Goal: Task Accomplishment & Management: Use online tool/utility

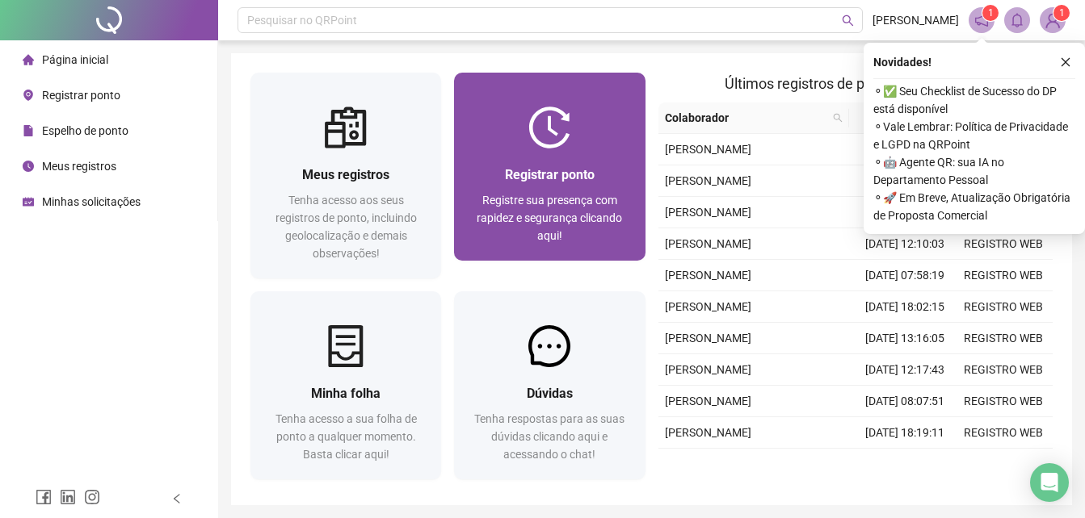
click at [554, 194] on span "Registre sua presença com rapidez e segurança clicando aqui!" at bounding box center [548, 218] width 145 height 48
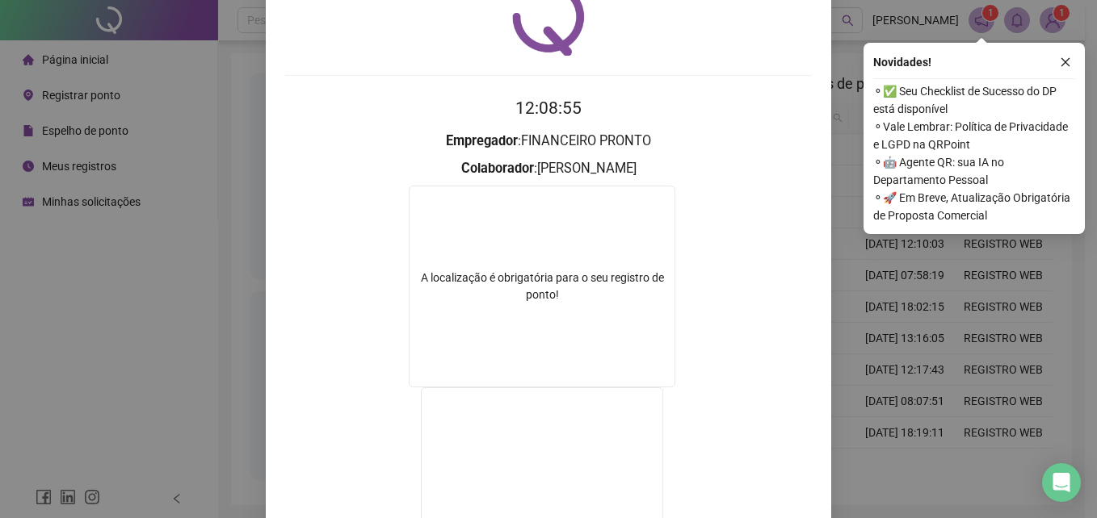
scroll to position [242, 0]
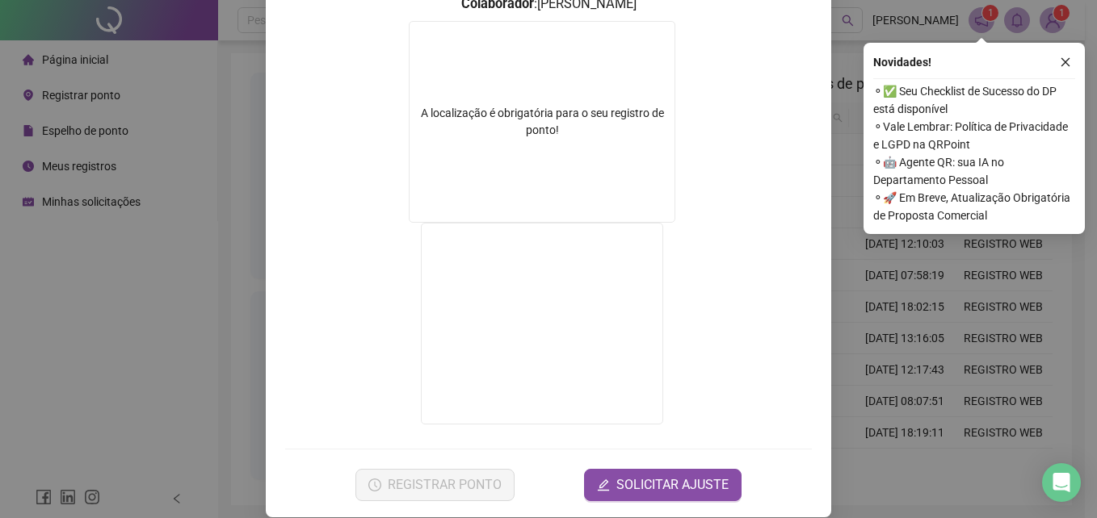
click at [870, 313] on div "Registro de ponto web 12:08:55 Empregador : FINANCEIRO PRONTO Colaborador : [PE…" at bounding box center [548, 259] width 1097 height 518
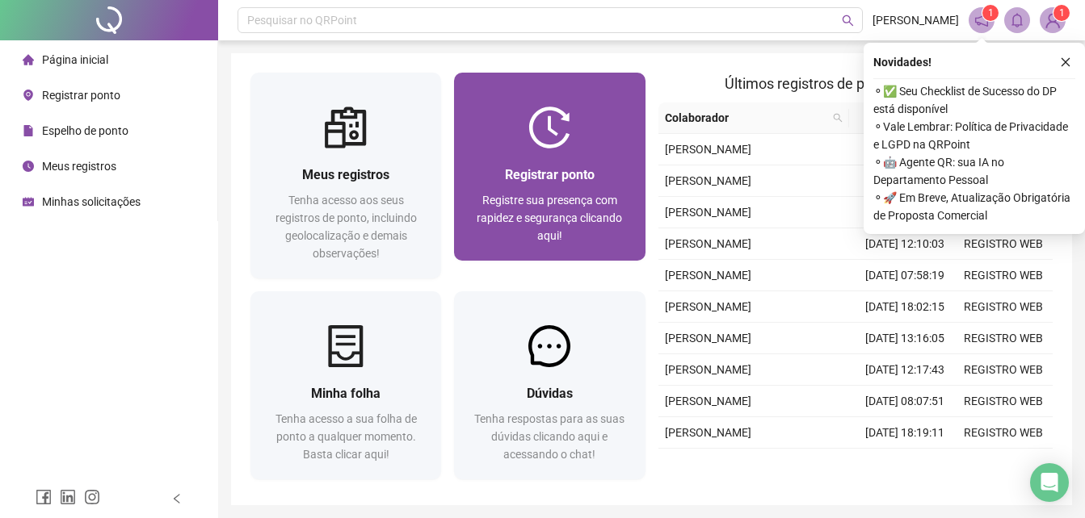
click at [576, 166] on div "Registrar ponto" at bounding box center [549, 175] width 152 height 20
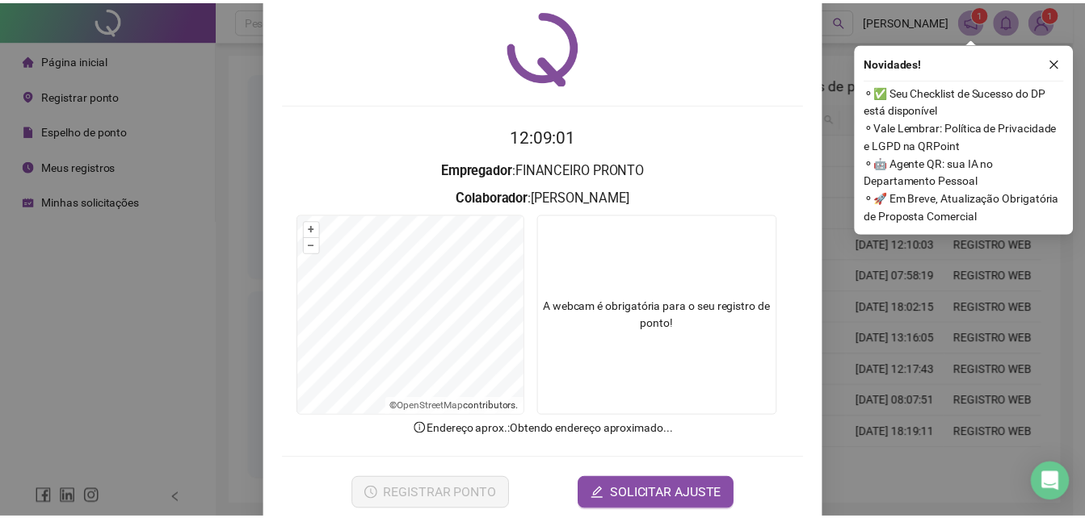
scroll to position [77, 0]
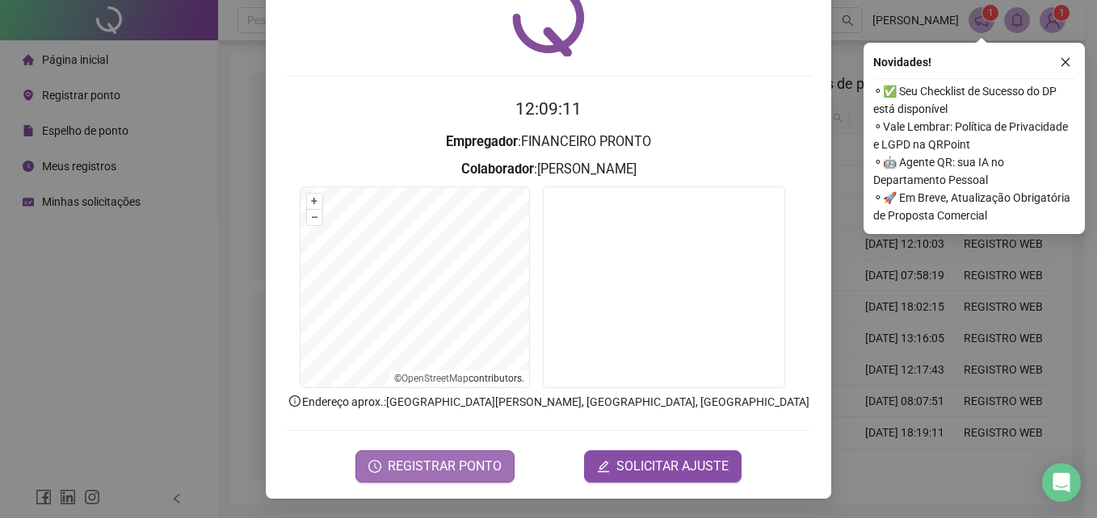
click at [472, 472] on span "REGISTRAR PONTO" at bounding box center [445, 466] width 114 height 19
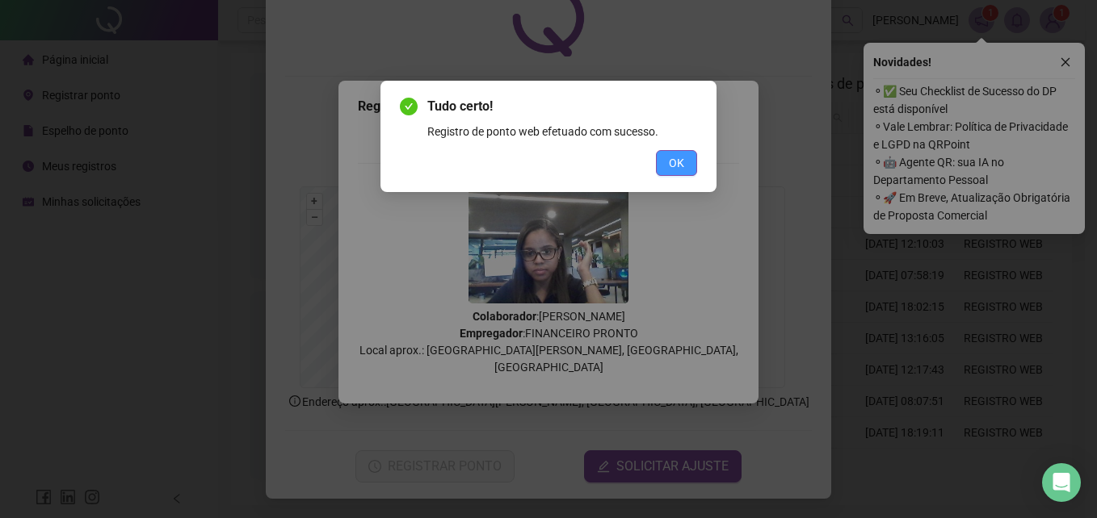
click at [689, 162] on button "OK" at bounding box center [676, 163] width 41 height 26
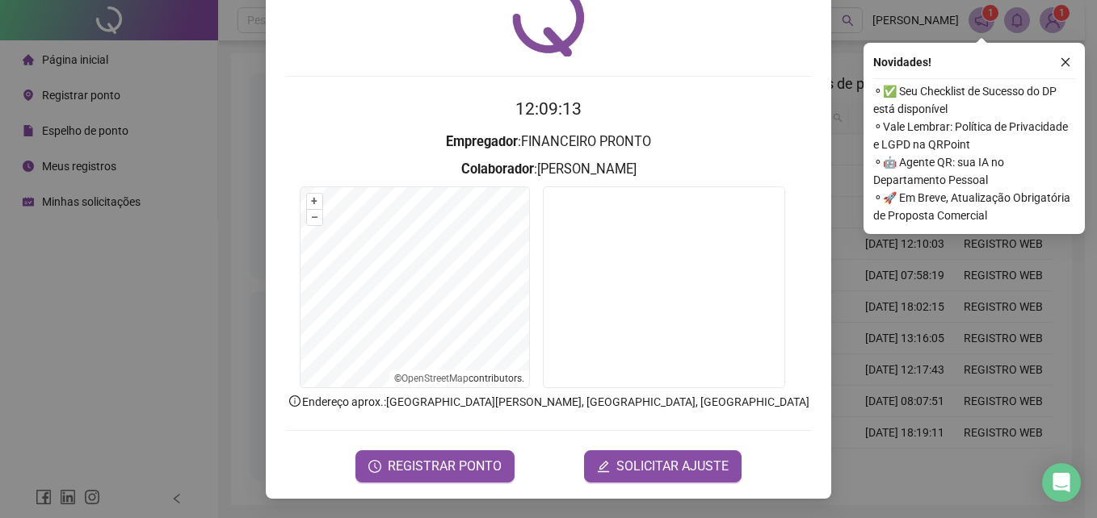
click at [859, 271] on div "Registro de ponto web 12:09:13 Empregador : FINANCEIRO PRONTO Colaborador : [PE…" at bounding box center [548, 259] width 1097 height 518
